Goal: Task Accomplishment & Management: Complete application form

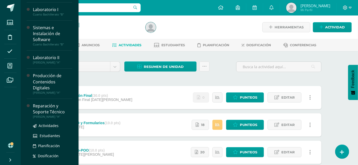
scroll to position [141, 0]
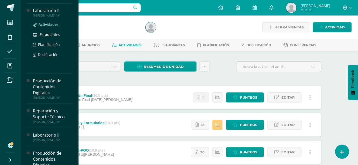
click at [52, 23] on span "Actividades" at bounding box center [49, 24] width 20 height 5
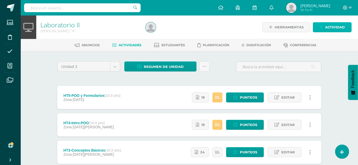
click at [333, 26] on span "Actividad" at bounding box center [335, 28] width 20 height 10
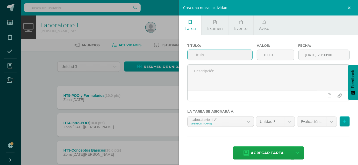
click at [209, 55] on input "text" at bounding box center [219, 55] width 65 height 10
click at [209, 55] on input "Evaluació3n" at bounding box center [219, 55] width 65 height 10
type input "Evaluación"
click at [280, 54] on input "100.0" at bounding box center [275, 55] width 37 height 10
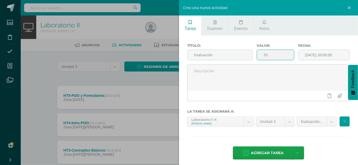
type input "1"
type input "30"
click at [314, 57] on input "[DATE] 20:00:00" at bounding box center [323, 55] width 51 height 10
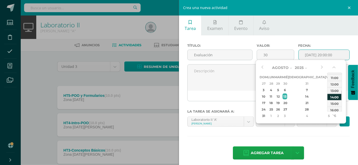
click at [333, 90] on div "13:00" at bounding box center [334, 90] width 14 height 6
type input "2025-08-13 13:00"
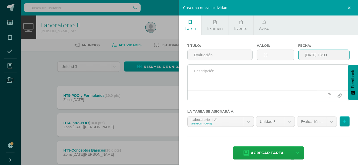
click at [324, 93] on link at bounding box center [329, 96] width 10 height 10
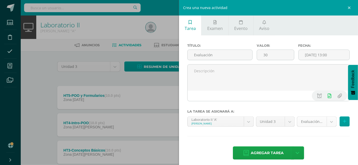
click at [317, 125] on body "Estudiantes Disciplina Asistencia Mis cursos Archivos Soporte Centro de ayuda Ú…" at bounding box center [179, 127] width 358 height 254
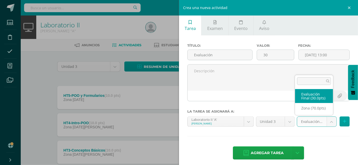
click at [281, 71] on body "Estudiantes Disciplina Asistencia Mis cursos Archivos Soporte Centro de ayuda Ú…" at bounding box center [179, 127] width 358 height 254
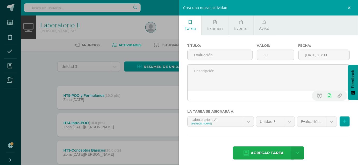
click at [263, 156] on span "Agregar tarea" at bounding box center [266, 153] width 33 height 13
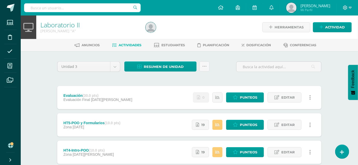
click at [296, 8] on img at bounding box center [291, 8] width 10 height 10
click at [325, 9] on span "Mi Perfil" at bounding box center [315, 10] width 30 height 4
click at [351, 9] on icon at bounding box center [349, 7] width 3 height 5
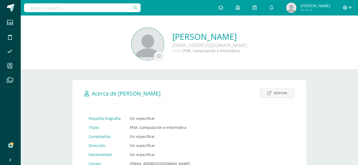
drag, startPoint x: 311, startPoint y: 0, endPoint x: 350, endPoint y: 7, distance: 38.6
click at [350, 7] on icon at bounding box center [349, 7] width 3 height 5
click at [335, 27] on span "Configuración" at bounding box center [334, 27] width 24 height 5
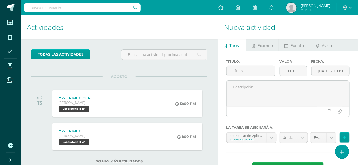
click at [296, 7] on img at bounding box center [291, 8] width 10 height 10
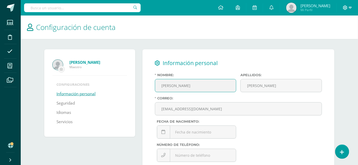
click at [343, 7] on icon at bounding box center [345, 7] width 5 height 5
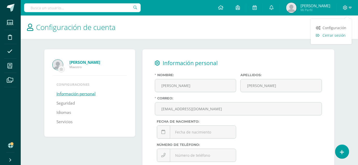
click at [333, 36] on span "Cerrar sesión" at bounding box center [333, 35] width 23 height 5
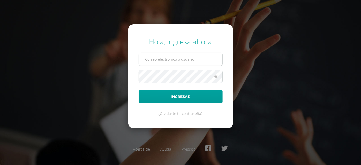
type input "[EMAIL_ADDRESS][DOMAIN_NAME]"
click at [201, 59] on input "[EMAIL_ADDRESS][DOMAIN_NAME]" at bounding box center [181, 59] width 84 height 13
click at [148, 89] on form "Hola, ingresa ahora [EMAIL_ADDRESS][DOMAIN_NAME] Ingresar ¿Olvidaste tu contras…" at bounding box center [180, 76] width 105 height 104
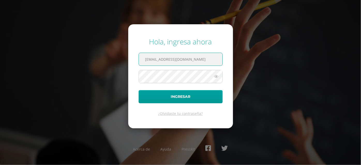
drag, startPoint x: 208, startPoint y: 62, endPoint x: 133, endPoint y: 55, distance: 75.1
click at [133, 55] on form "Hola, ingresa ahora [EMAIL_ADDRESS][DOMAIN_NAME] Ingresar ¿Olvidaste tu contras…" at bounding box center [180, 76] width 105 height 104
drag, startPoint x: 286, startPoint y: 48, endPoint x: 158, endPoint y: 61, distance: 128.7
click at [158, 61] on input "c" at bounding box center [181, 59] width 84 height 13
type input "[EMAIL_ADDRESS][DOMAIN_NAME]"
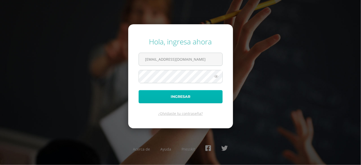
click at [145, 93] on button "Ingresar" at bounding box center [181, 96] width 84 height 13
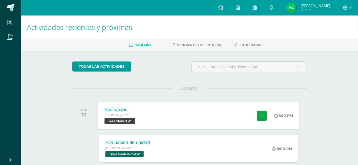
click at [140, 113] on div "Evaluación Quinto Bachillerato Laboratorio II 'A'" at bounding box center [120, 116] width 44 height 28
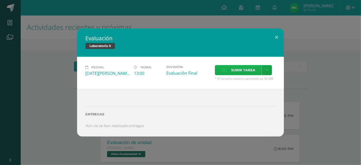
click at [231, 70] on span "Subir tarea" at bounding box center [243, 70] width 24 height 10
click at [0, 0] on input "Subir tarea" at bounding box center [0, 0] width 0 height 0
click at [234, 71] on span "Subir tarea" at bounding box center [243, 70] width 24 height 10
click at [0, 0] on input "Subir tarea" at bounding box center [0, 0] width 0 height 0
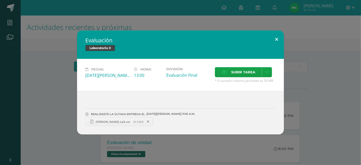
click at [277, 38] on button at bounding box center [276, 40] width 15 height 18
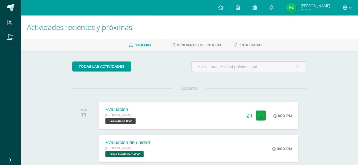
click at [344, 7] on icon at bounding box center [345, 7] width 5 height 5
click at [337, 34] on span "Cerrar sesión" at bounding box center [333, 35] width 23 height 5
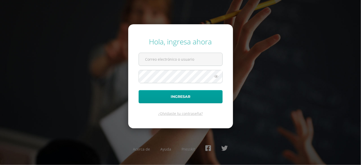
type input "[EMAIL_ADDRESS][DOMAIN_NAME]"
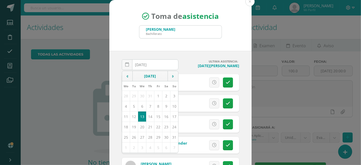
click at [232, 24] on div "Toma de asistencia [PERSON_NAME] quinto" at bounding box center [180, 25] width 142 height 51
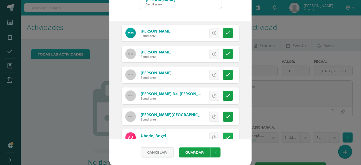
scroll to position [433, 0]
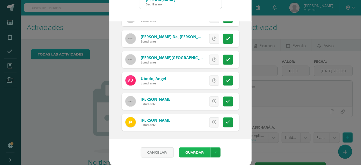
click at [197, 152] on button "Guardar" at bounding box center [195, 153] width 32 height 10
